Goal: Task Accomplishment & Management: Complete application form

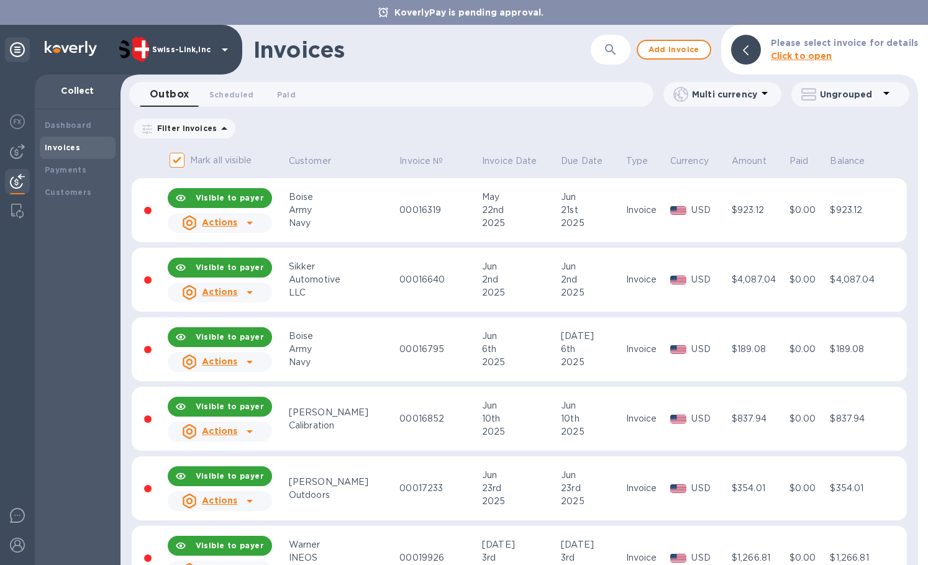
click at [492, 50] on div "Invoices" at bounding box center [421, 50] width 337 height 26
click at [63, 161] on div "Payments" at bounding box center [78, 170] width 76 height 22
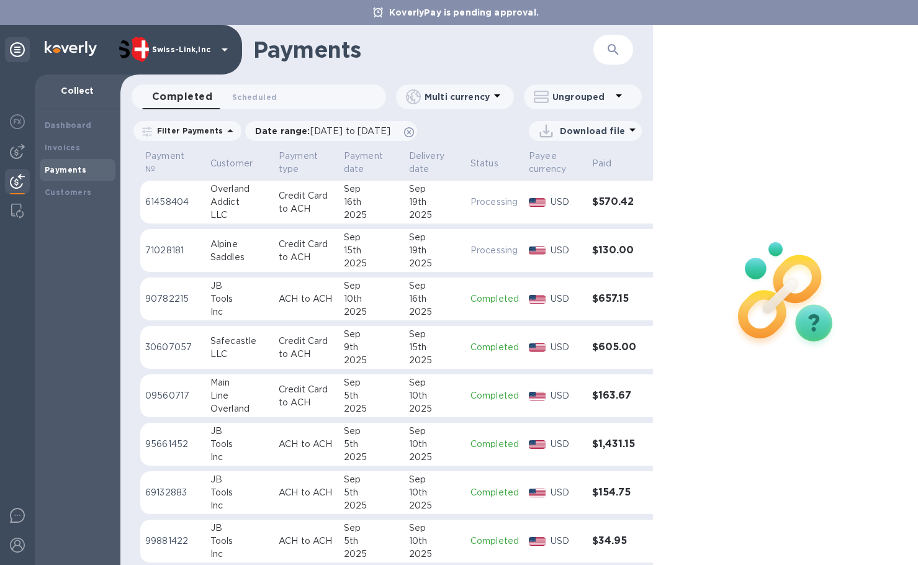
drag, startPoint x: 67, startPoint y: 151, endPoint x: 219, endPoint y: 146, distance: 151.6
click at [67, 151] on b "Invoices" at bounding box center [62, 147] width 35 height 9
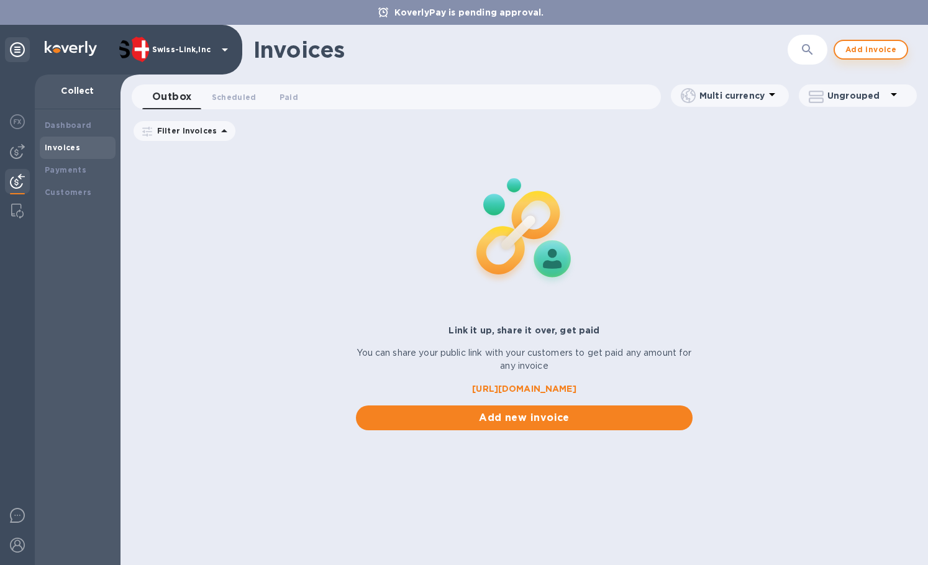
click at [842, 54] on button "Add invoice" at bounding box center [870, 50] width 75 height 20
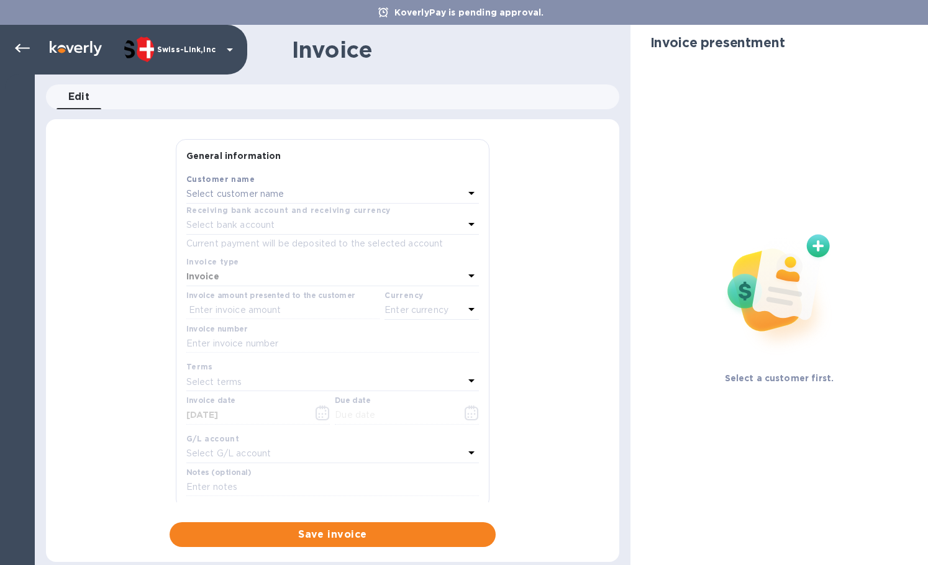
click at [287, 194] on div "Select customer name" at bounding box center [325, 194] width 278 height 17
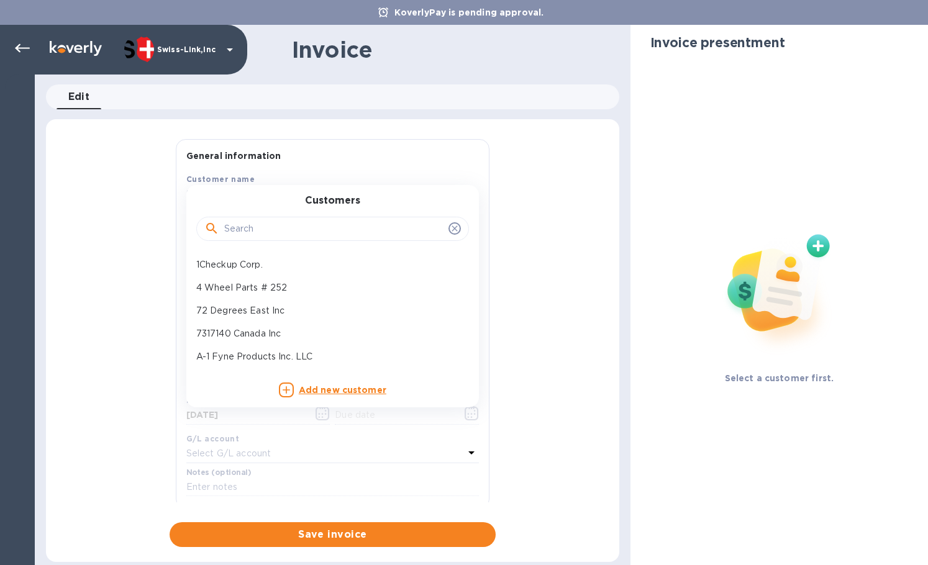
click at [277, 229] on input "text" at bounding box center [333, 229] width 219 height 19
paste input "JB Tools"
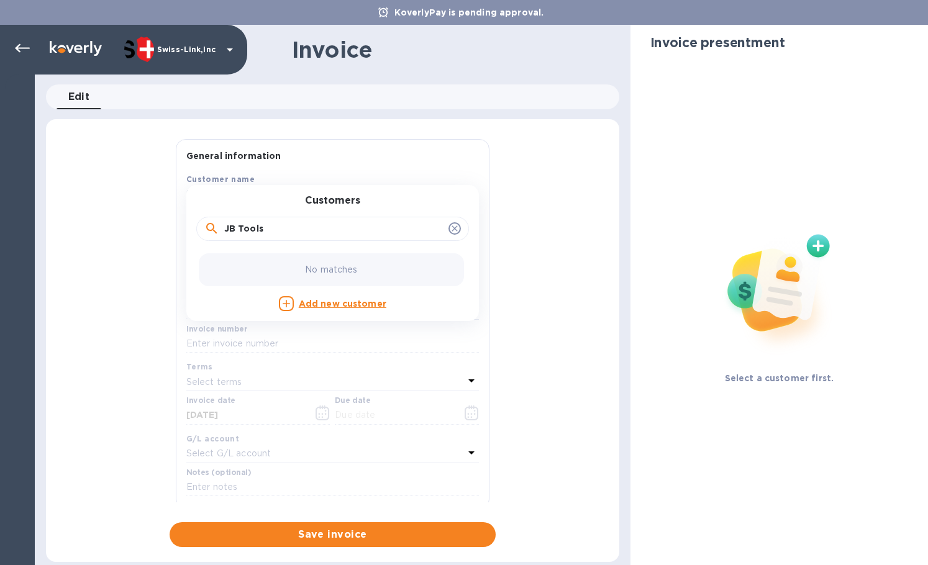
click at [276, 260] on div "No matches" at bounding box center [331, 269] width 265 height 33
click at [228, 227] on input "JB Tools" at bounding box center [333, 229] width 219 height 19
type input "JB Tools"
click at [246, 268] on p "JB Tools Inc" at bounding box center [327, 264] width 263 height 13
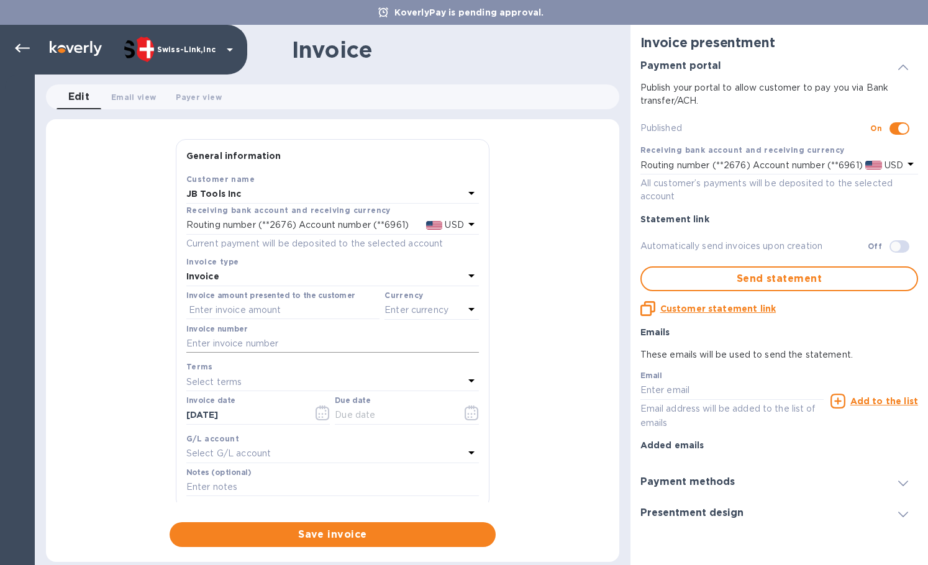
click at [251, 346] on input "text" at bounding box center [332, 344] width 292 height 19
paste input "INV/25-26/0507"
type input "INV/25-26/0507"
click at [250, 314] on input "text" at bounding box center [282, 310] width 193 height 19
paste input "34.95"
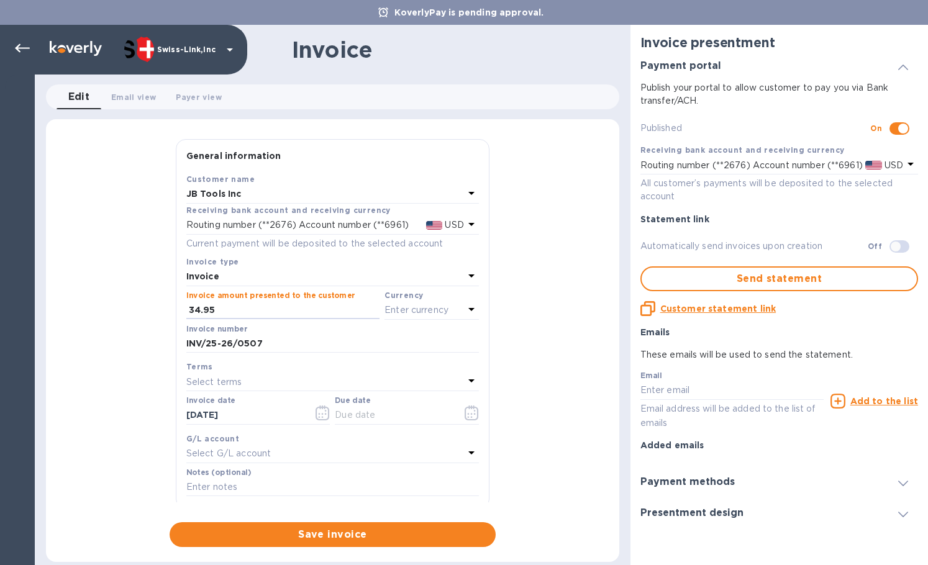
type input "34.95"
click at [400, 309] on p "Enter currency" at bounding box center [416, 310] width 64 height 13
click at [312, 343] on div "USD" at bounding box center [311, 342] width 101 height 18
drag, startPoint x: 255, startPoint y: 412, endPoint x: 135, endPoint y: 414, distance: 119.8
click at [165, 414] on div "General information Save Customer name JB Tools Inc Receiving bank account and …" at bounding box center [332, 343] width 573 height 408
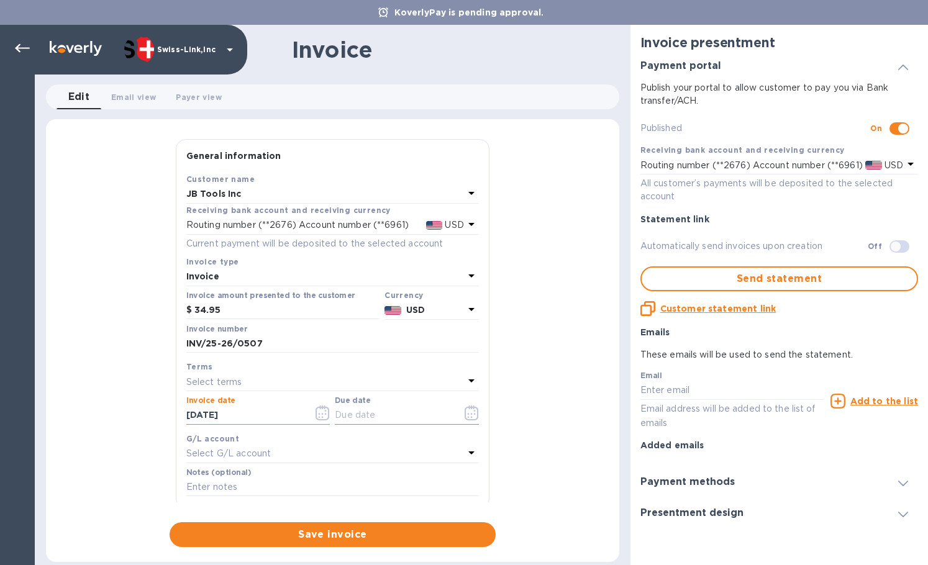
click at [376, 412] on input "text" at bounding box center [393, 415] width 117 height 19
paste input "[DATE]"
type input "[DATE]"
click at [250, 486] on input "text" at bounding box center [332, 487] width 292 height 19
paste input "BC-SWL-1294818"
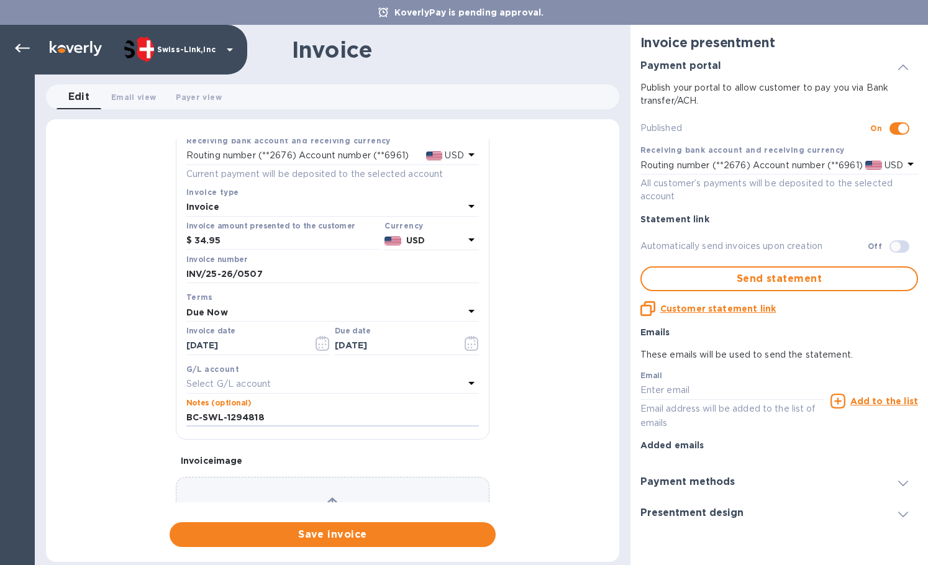
scroll to position [148, 0]
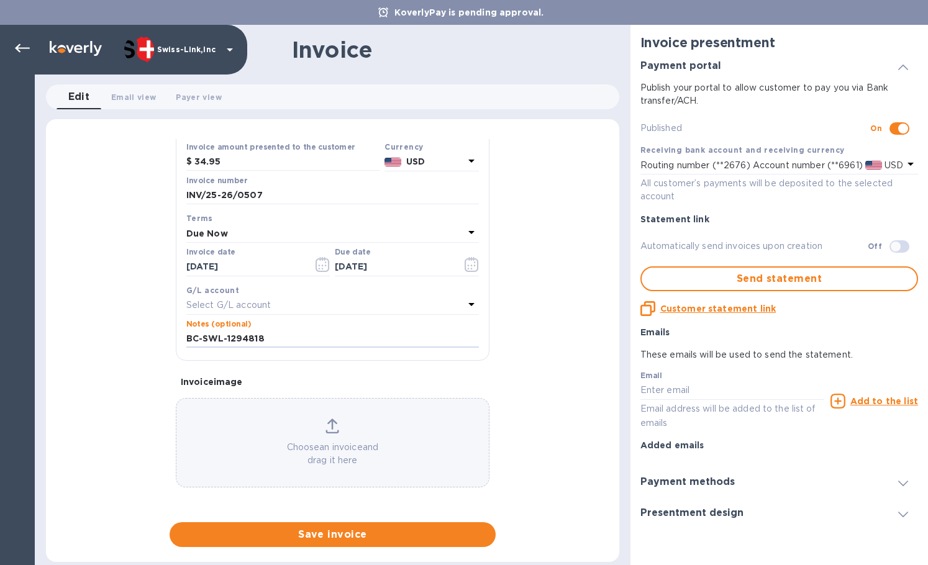
type input "BC-SWL-1294818"
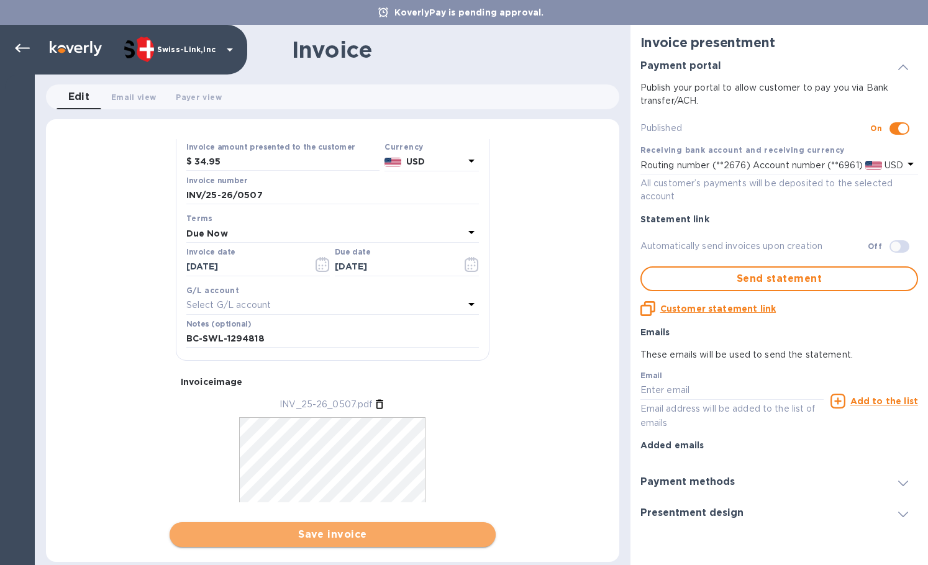
click at [325, 534] on span "Save invoice" at bounding box center [332, 534] width 306 height 15
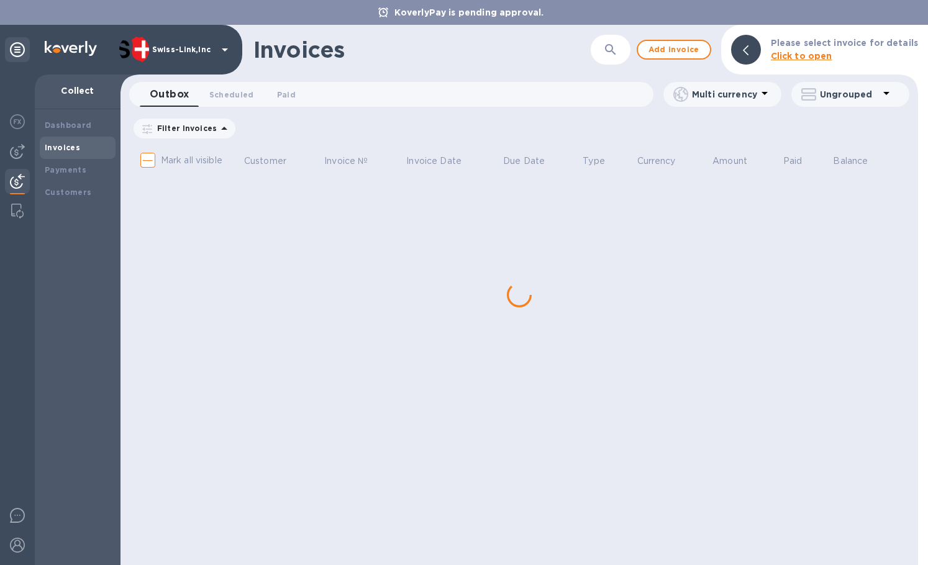
checkbox input "true"
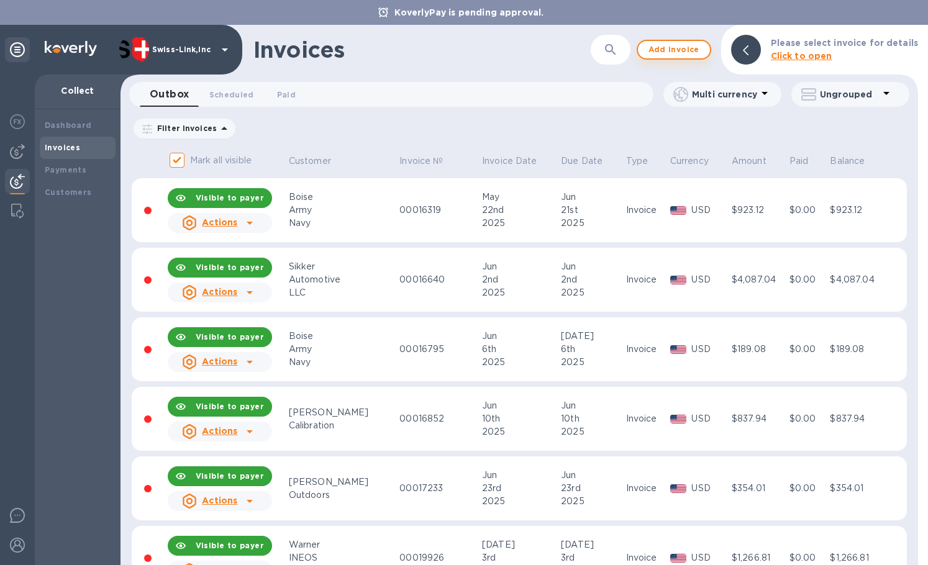
click at [689, 57] on button "Add invoice" at bounding box center [673, 50] width 75 height 20
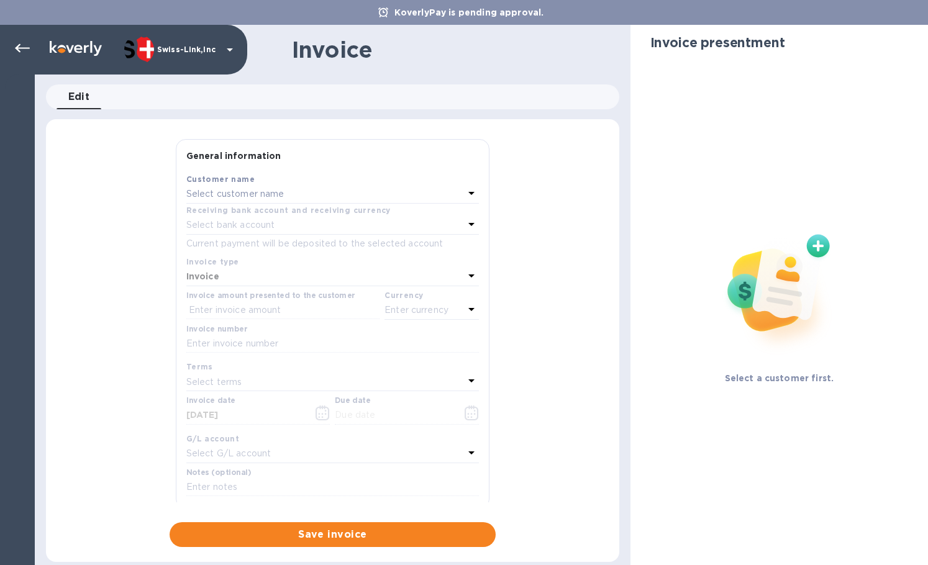
click at [246, 187] on div "Select customer name" at bounding box center [325, 194] width 278 height 17
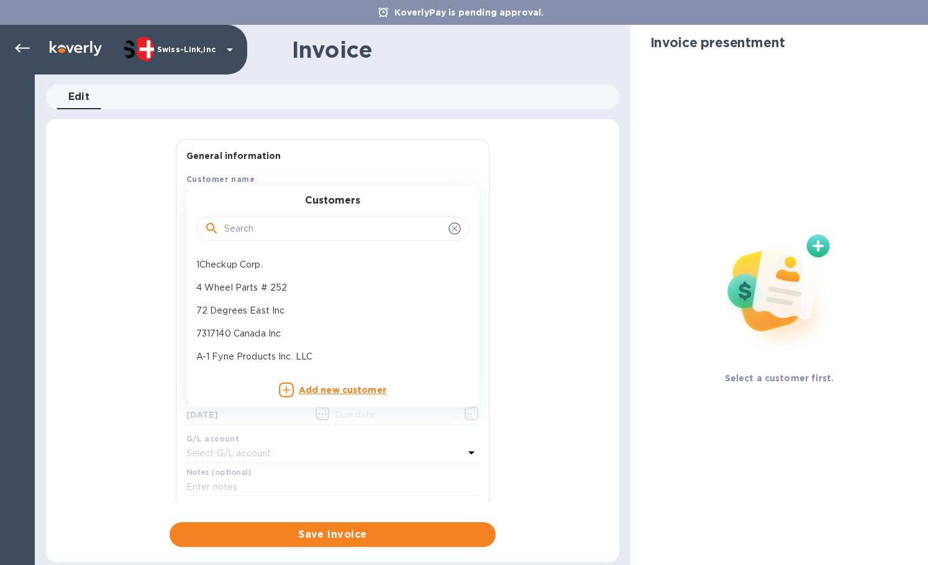
click at [263, 227] on input "text" at bounding box center [333, 229] width 219 height 19
paste input "JB To"
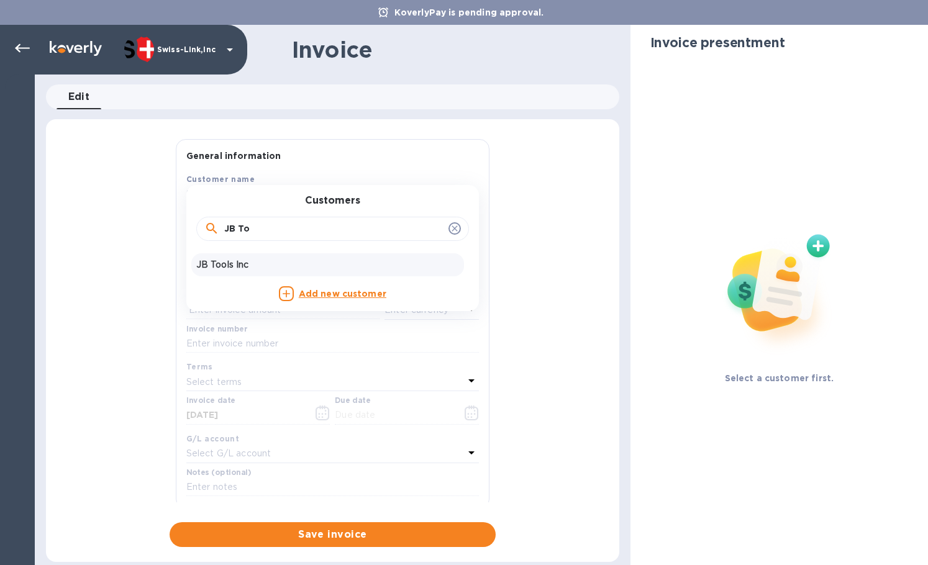
type input "JB To"
click at [223, 265] on p "JB Tools Inc" at bounding box center [327, 264] width 263 height 13
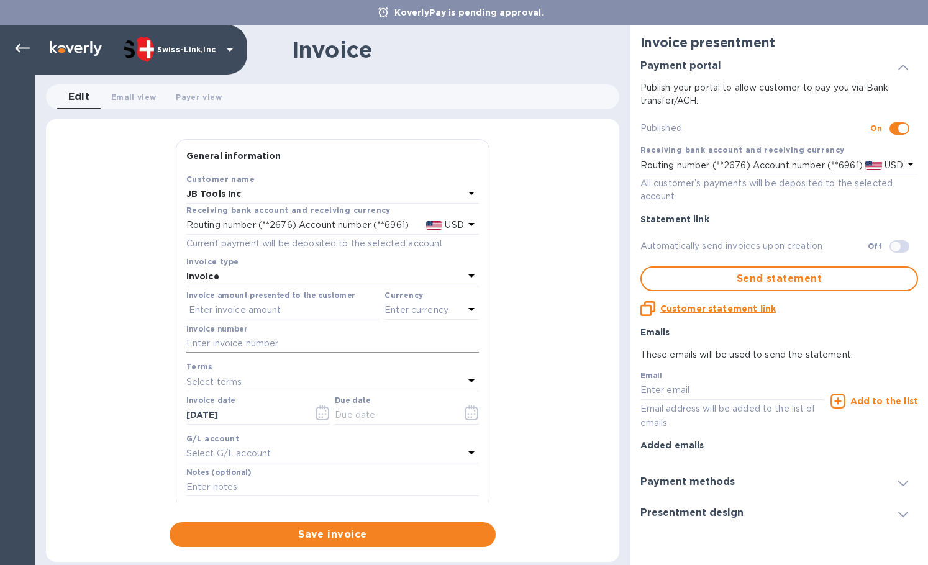
click at [240, 342] on input "text" at bounding box center [332, 344] width 292 height 19
paste input "INV/25-26/0508"
type input "INV/25-26/0508"
drag, startPoint x: 237, startPoint y: 310, endPoint x: 369, endPoint y: 317, distance: 132.4
click at [237, 310] on input "text" at bounding box center [282, 310] width 193 height 19
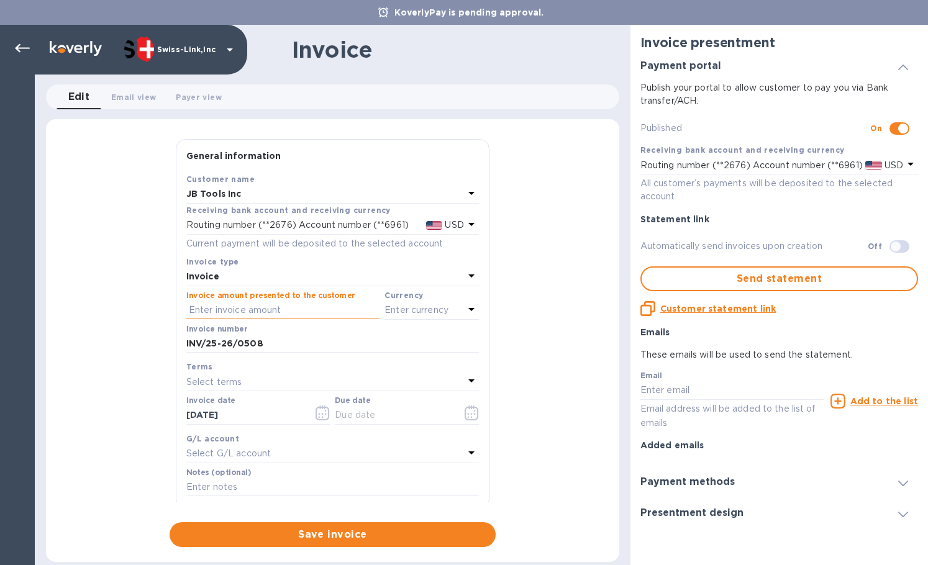
paste input "140.30"
type input "140.30"
click at [389, 314] on p "Enter currency" at bounding box center [416, 310] width 64 height 13
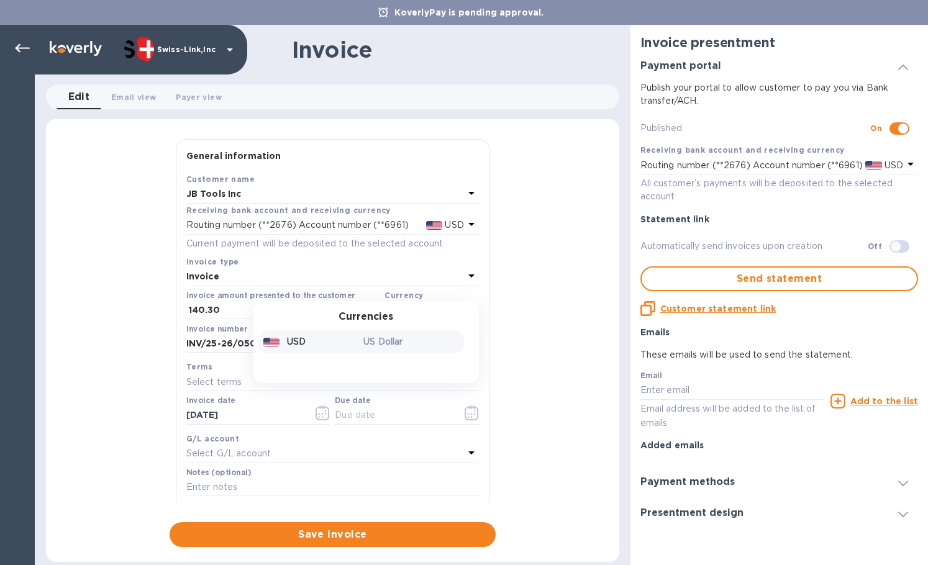
click at [326, 349] on div "USD" at bounding box center [311, 342] width 101 height 18
drag, startPoint x: 267, startPoint y: 422, endPoint x: 167, endPoint y: 417, distance: 100.1
click at [167, 417] on div "General information Save Customer name JB Tools Inc Receiving bank account and …" at bounding box center [332, 343] width 573 height 408
click at [356, 418] on input "text" at bounding box center [393, 415] width 117 height 19
paste input "[DATE]"
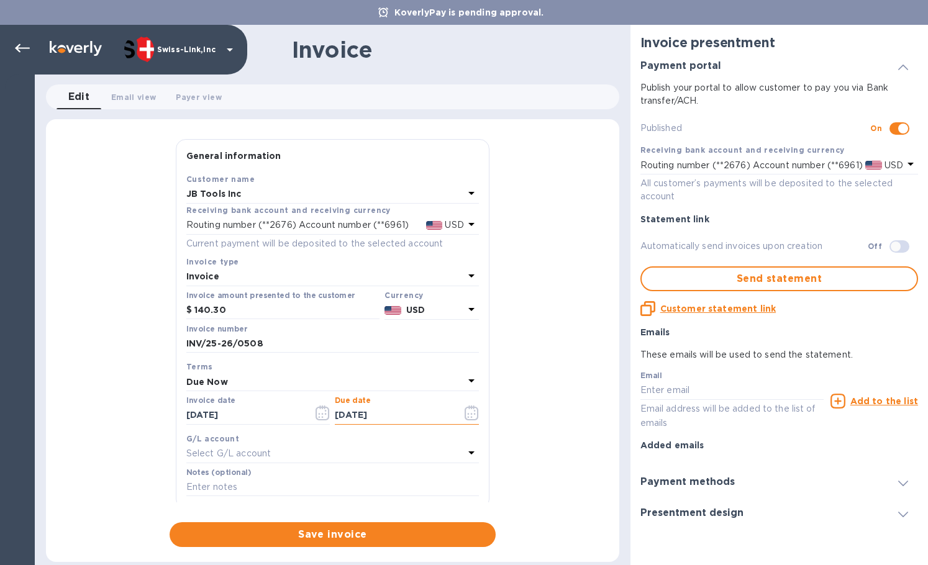
scroll to position [124, 0]
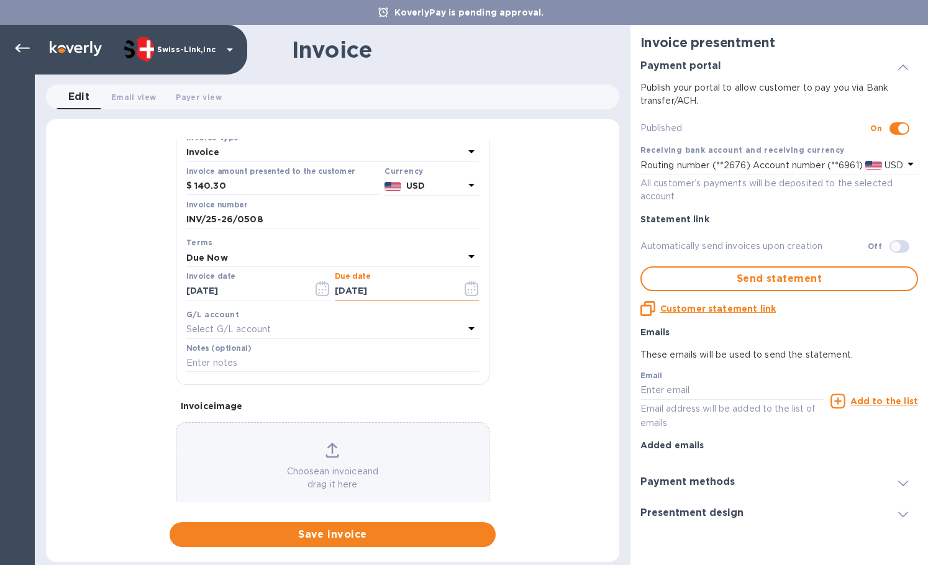
type input "[DATE]"
click at [268, 367] on input "text" at bounding box center [332, 363] width 292 height 19
paste input "BC-SWL-1271772"
type input "BC-SWL-1271772"
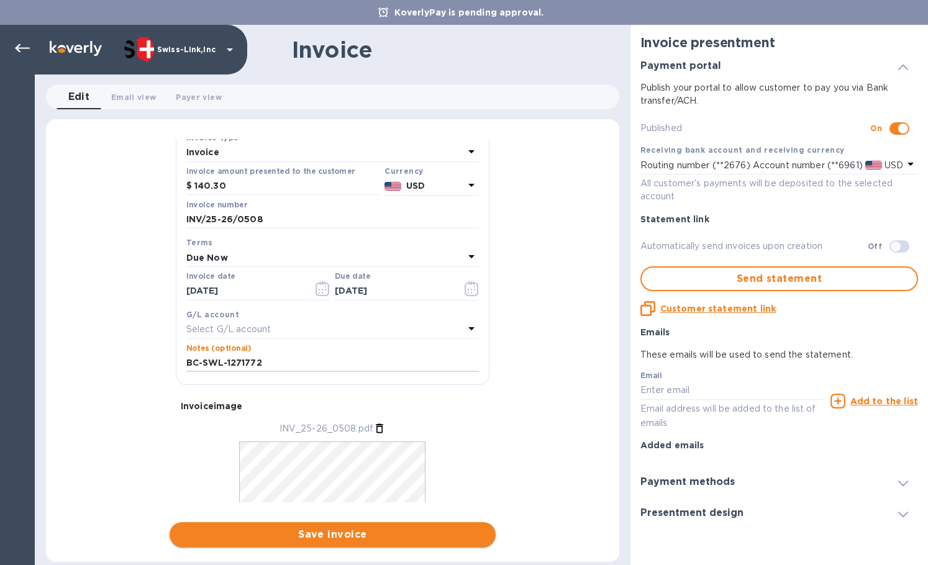
click at [326, 533] on span "Save invoice" at bounding box center [332, 534] width 306 height 15
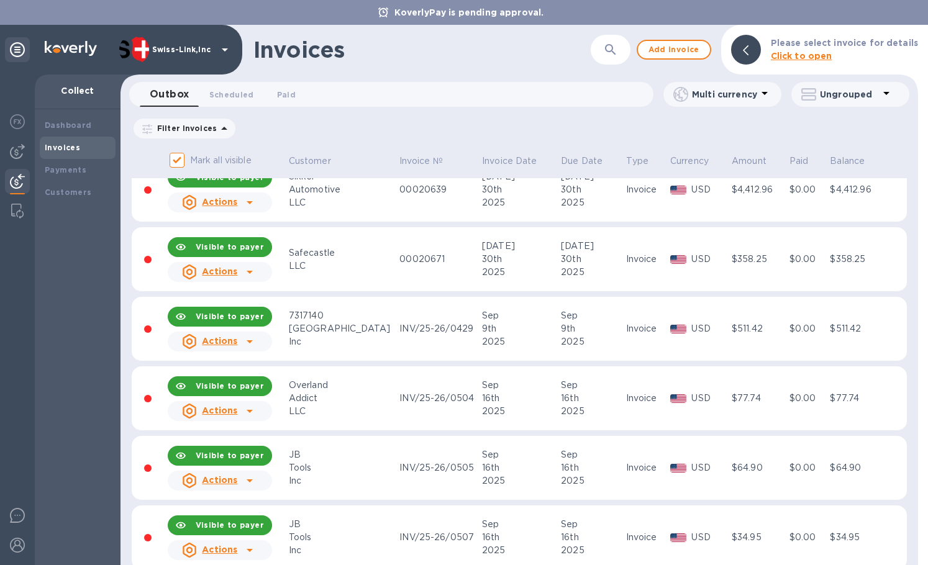
scroll to position [667, 0]
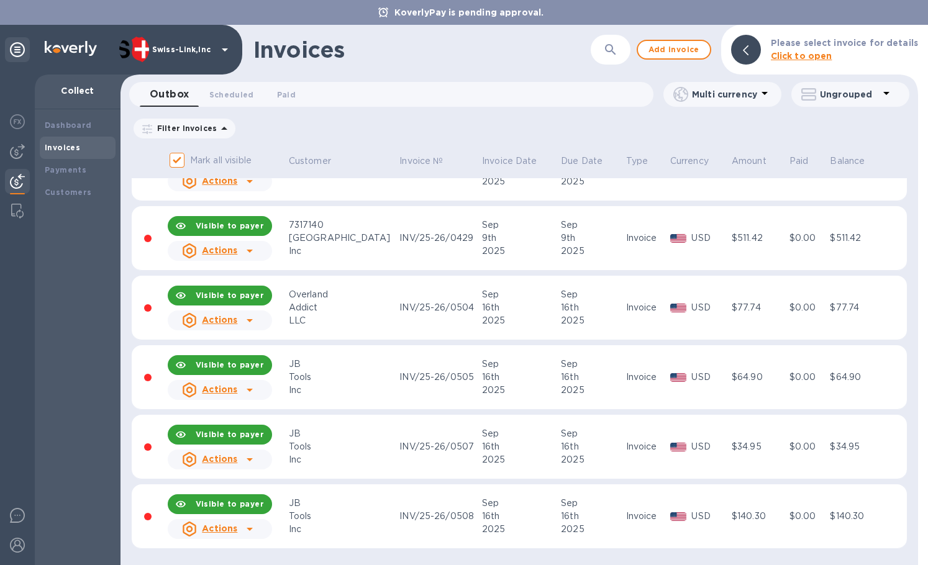
click at [268, 525] on div "Actions" at bounding box center [219, 529] width 109 height 25
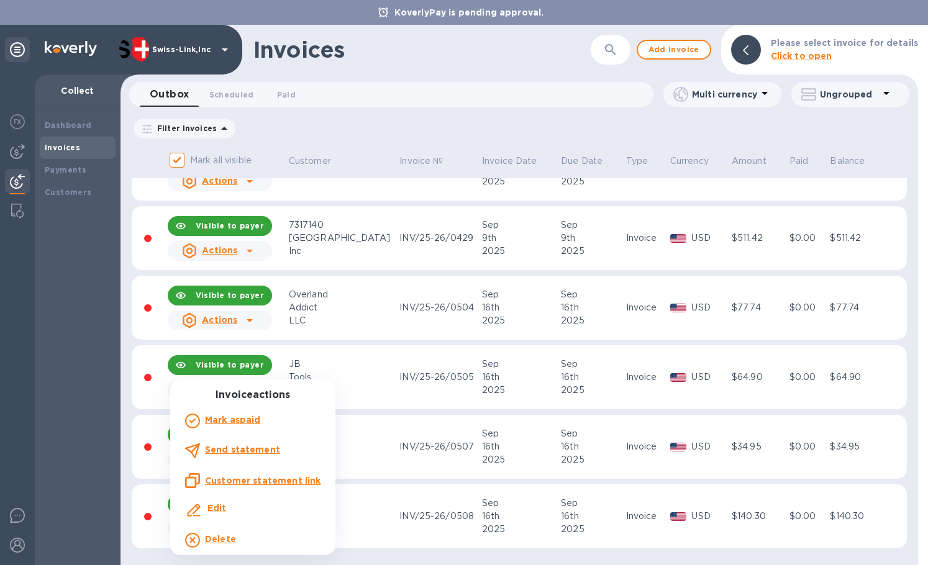
click at [301, 479] on u "Customer statement link" at bounding box center [262, 481] width 115 height 10
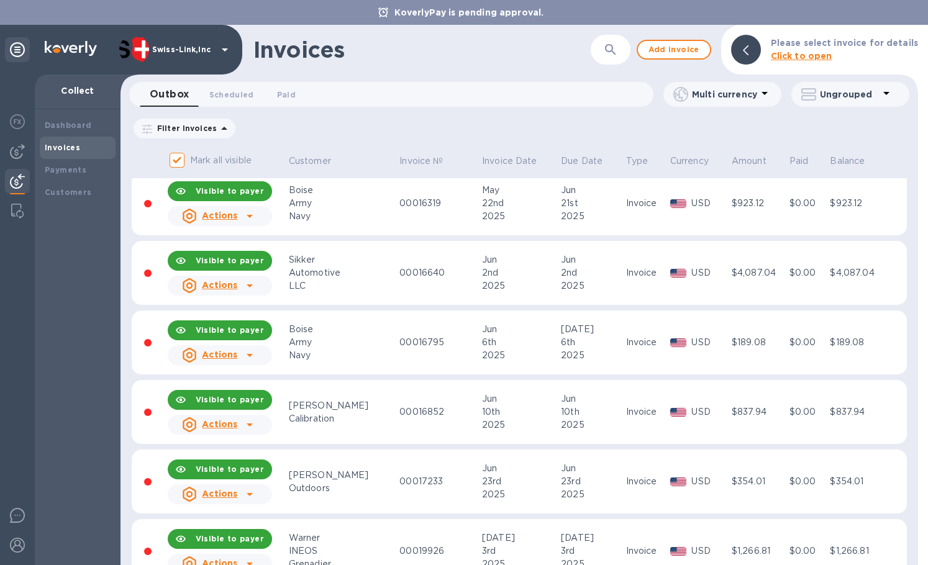
scroll to position [0, 0]
